Goal: Task Accomplishment & Management: Manage account settings

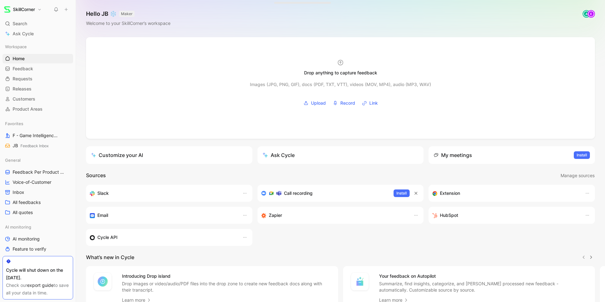
click at [43, 285] on link "export guide" at bounding box center [40, 284] width 26 height 5
click at [36, 210] on link "All quotes" at bounding box center [38, 212] width 71 height 9
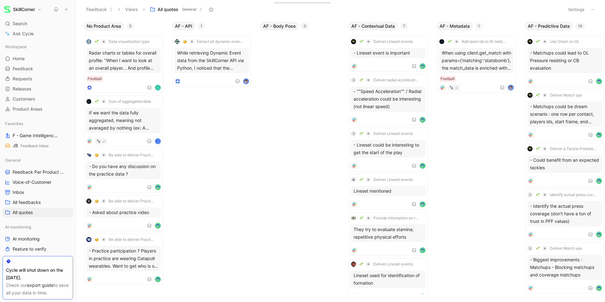
click at [596, 11] on button at bounding box center [593, 9] width 9 height 9
click at [582, 30] on div "Export in CSV" at bounding box center [570, 32] width 47 height 8
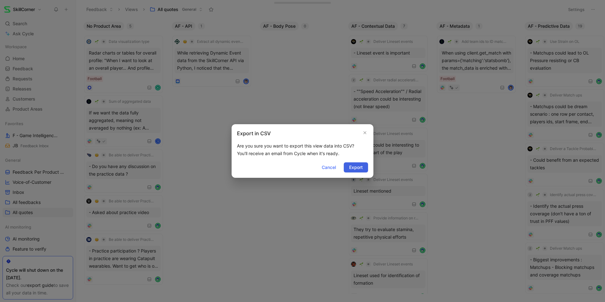
click at [353, 169] on span "Export" at bounding box center [356, 168] width 14 height 8
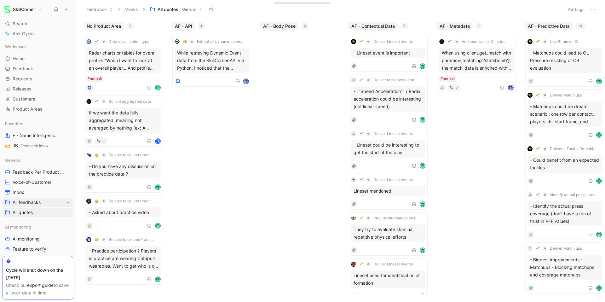
click at [47, 199] on link "All feedbacks" at bounding box center [38, 202] width 71 height 9
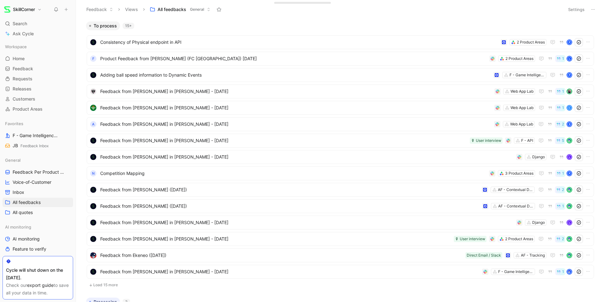
click at [594, 9] on use at bounding box center [592, 9] width 3 height 1
click at [579, 31] on div "Export in CSV" at bounding box center [570, 32] width 47 height 8
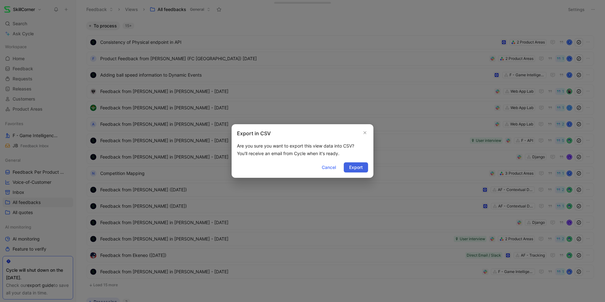
click at [354, 167] on span "Export" at bounding box center [356, 168] width 14 height 8
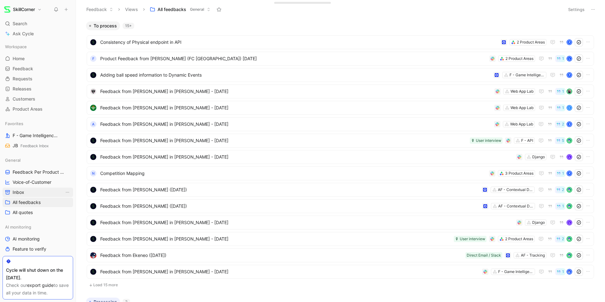
click at [49, 189] on link "Inbox" at bounding box center [38, 191] width 71 height 9
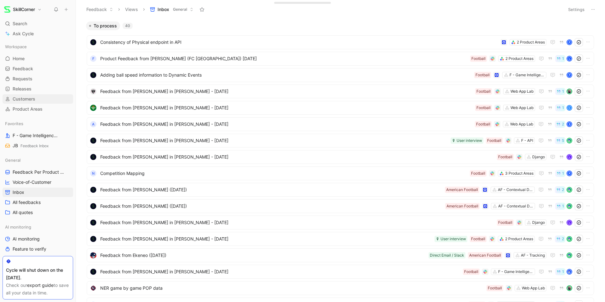
click at [48, 101] on link "Customers" at bounding box center [38, 98] width 71 height 9
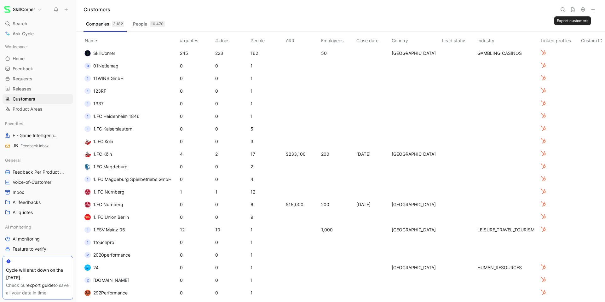
click at [575, 10] on icon at bounding box center [572, 9] width 5 height 5
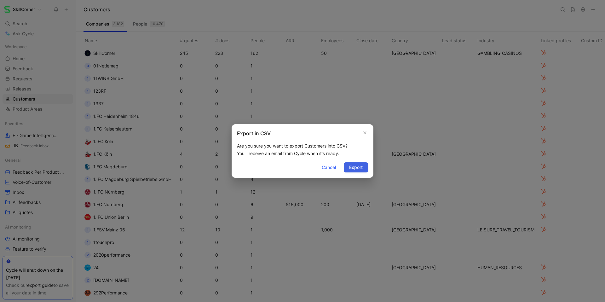
click at [352, 167] on span "Export" at bounding box center [356, 168] width 14 height 8
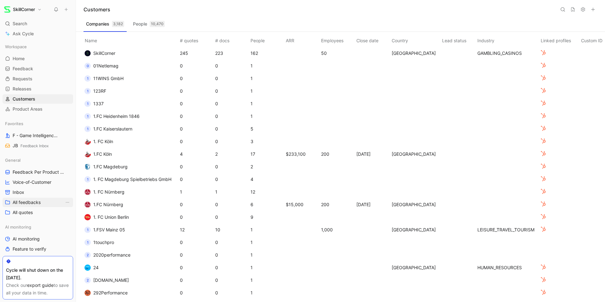
click at [35, 202] on span "All feedbacks" at bounding box center [27, 202] width 28 height 6
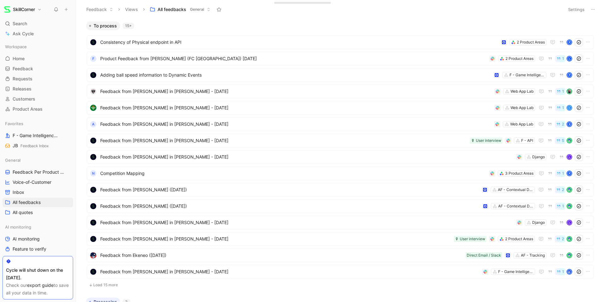
click at [571, 9] on button "Settings" at bounding box center [576, 9] width 22 height 9
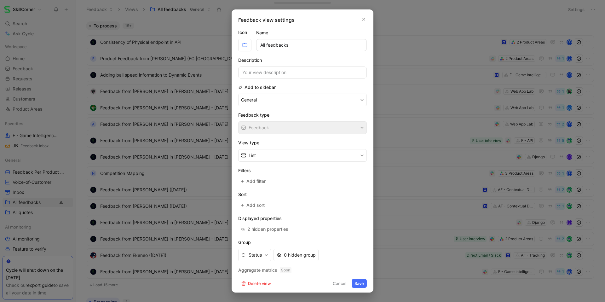
scroll to position [2, 0]
click at [362, 15] on icon "button" at bounding box center [364, 17] width 4 height 5
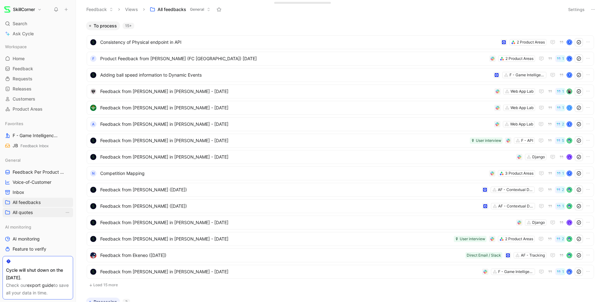
click at [28, 209] on span "All quotes" at bounding box center [23, 212] width 20 height 6
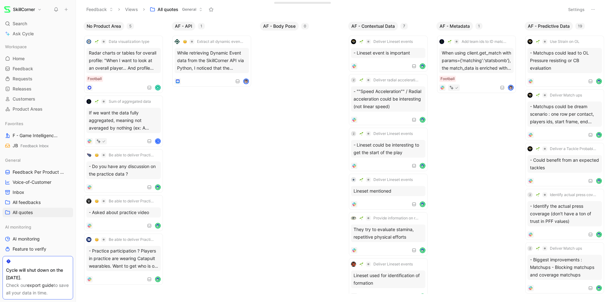
click at [592, 7] on icon at bounding box center [592, 9] width 5 height 5
click at [582, 8] on button "Settings" at bounding box center [576, 9] width 22 height 9
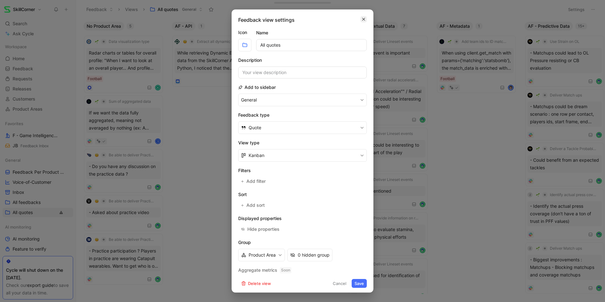
click at [362, 19] on icon "button" at bounding box center [364, 19] width 4 height 5
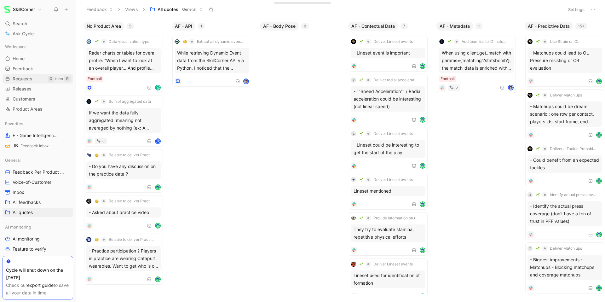
click at [37, 80] on link "Requests G then R" at bounding box center [38, 78] width 71 height 9
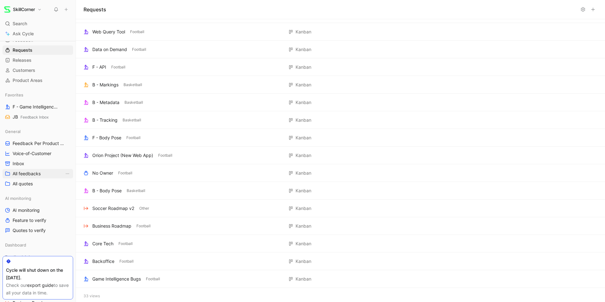
scroll to position [31, 0]
click at [46, 141] on span "Feedback Per Product Area" at bounding box center [39, 141] width 52 height 6
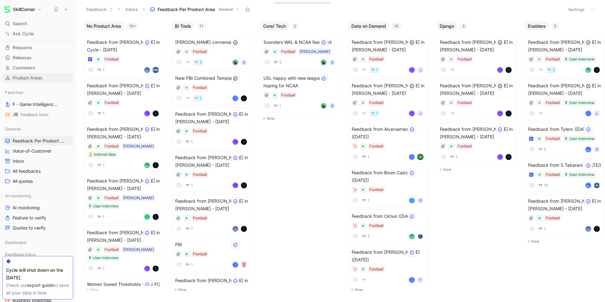
click at [44, 80] on link "Product Areas" at bounding box center [38, 77] width 71 height 9
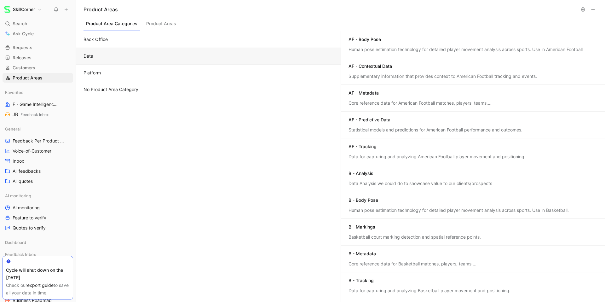
click at [104, 57] on button "Data" at bounding box center [208, 56] width 265 height 17
click at [353, 51] on div "Human pose estimation technology for detailed player movement analysis across s…" at bounding box center [472, 49] width 249 height 6
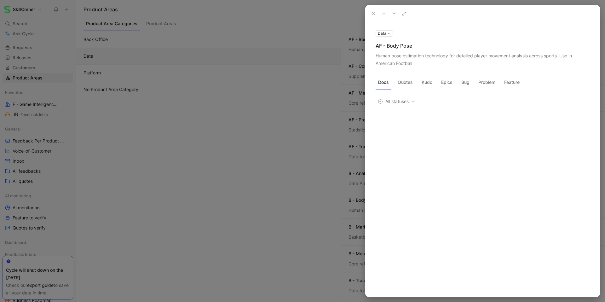
click at [375, 13] on icon at bounding box center [373, 13] width 5 height 5
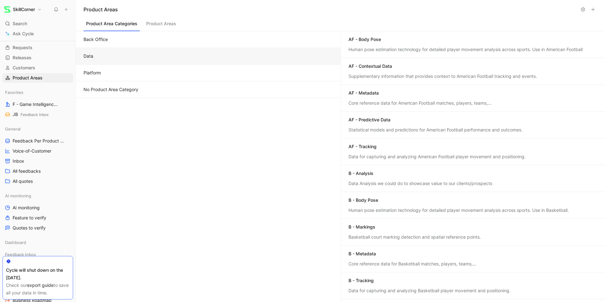
click at [581, 12] on button at bounding box center [583, 9] width 9 height 9
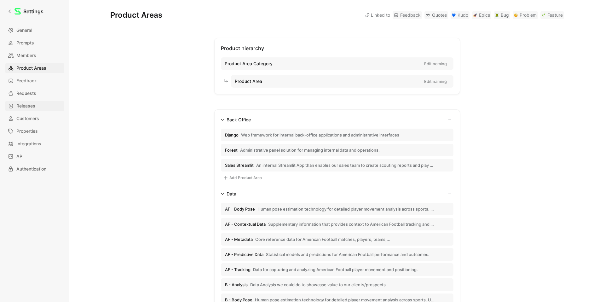
click at [44, 105] on link "Releases" at bounding box center [34, 106] width 59 height 10
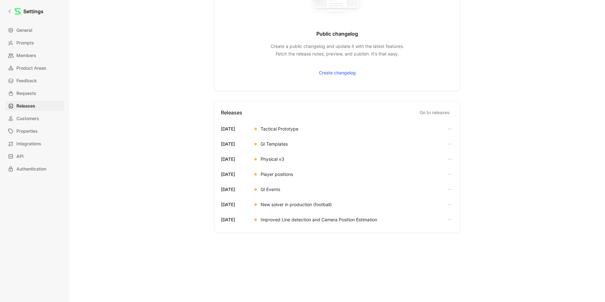
scroll to position [103, 0]
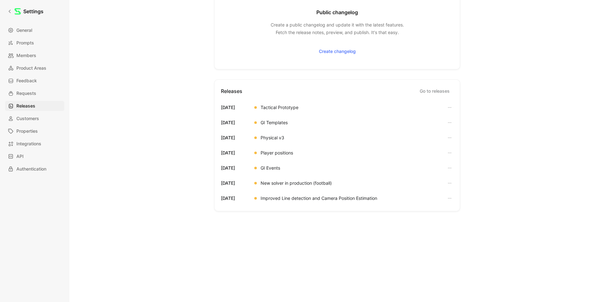
click at [434, 90] on link "Go to releases" at bounding box center [434, 91] width 37 height 10
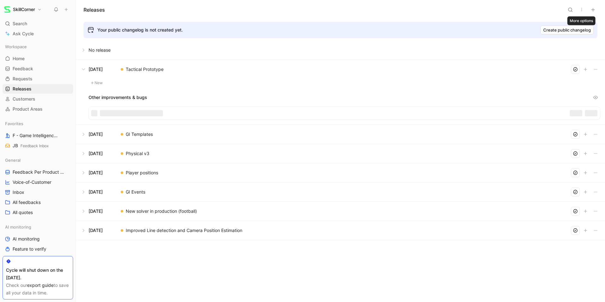
click at [583, 10] on icon "button" at bounding box center [581, 9] width 5 height 5
click at [569, 32] on span "Export in CSV" at bounding box center [557, 31] width 28 height 5
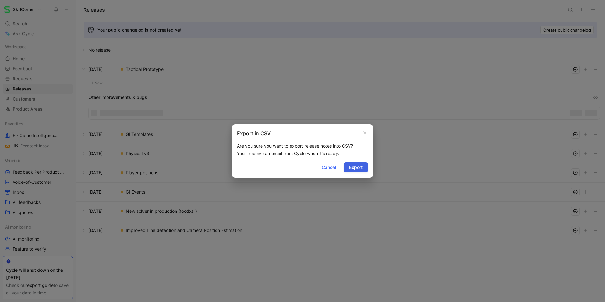
click at [356, 171] on button "Export" at bounding box center [356, 167] width 24 height 10
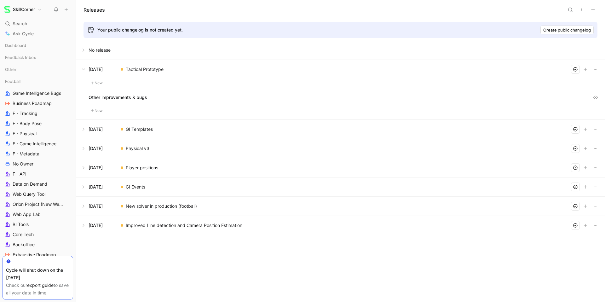
scroll to position [291, 0]
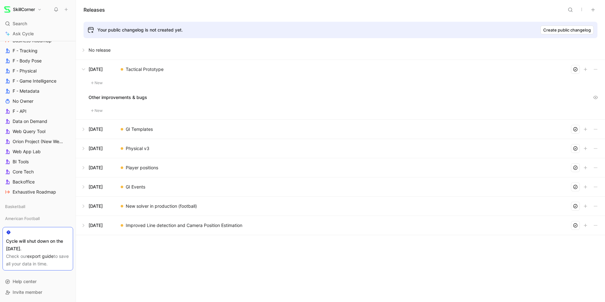
click at [36, 10] on button "SkillCorner" at bounding box center [23, 9] width 41 height 9
click at [29, 85] on div "Export assets" at bounding box center [43, 85] width 78 height 10
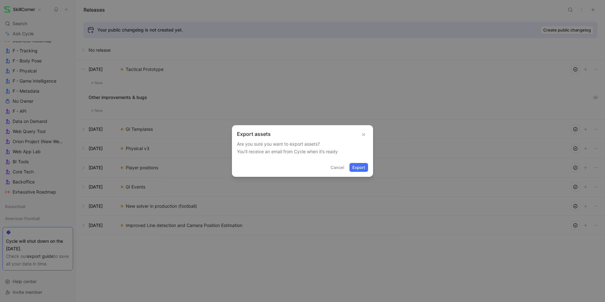
click at [354, 169] on button "Export" at bounding box center [358, 167] width 19 height 9
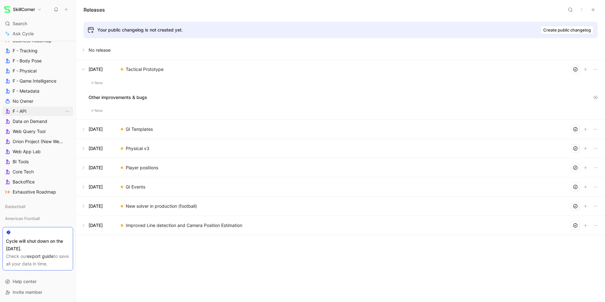
scroll to position [0, 0]
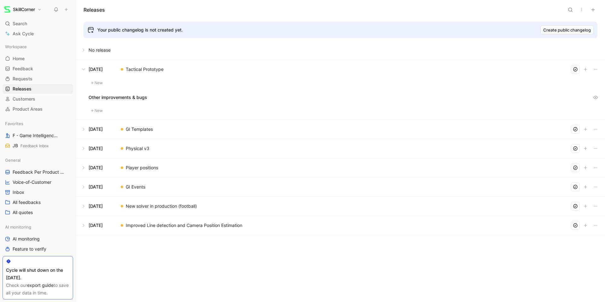
click at [37, 10] on button "SkillCorner" at bounding box center [23, 9] width 41 height 9
click at [39, 64] on div "Workspace settings G then S" at bounding box center [43, 65] width 78 height 10
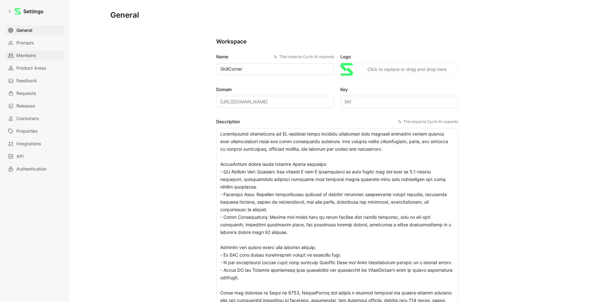
click at [37, 58] on link "Members" at bounding box center [34, 55] width 59 height 10
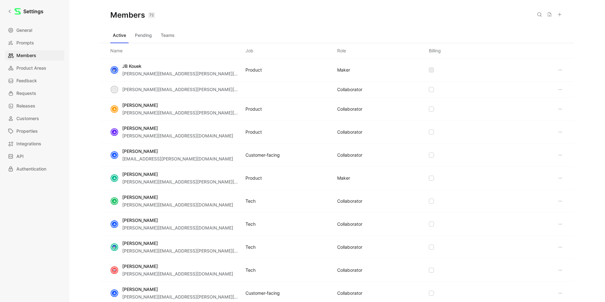
click at [166, 33] on button "Teams" at bounding box center [167, 35] width 19 height 10
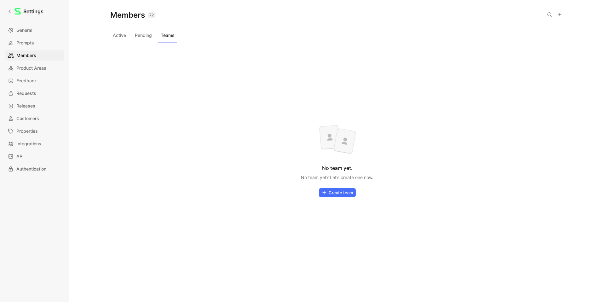
click at [143, 35] on button "Pending" at bounding box center [143, 35] width 22 height 10
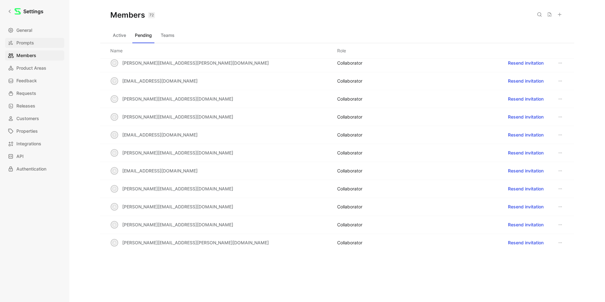
scroll to position [22, 0]
